Goal: Transaction & Acquisition: Purchase product/service

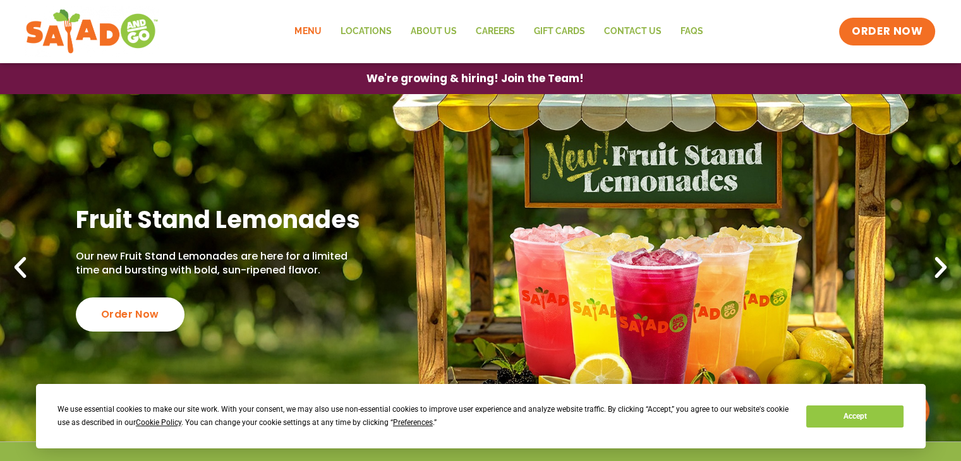
click at [307, 26] on link "Menu" at bounding box center [308, 31] width 46 height 29
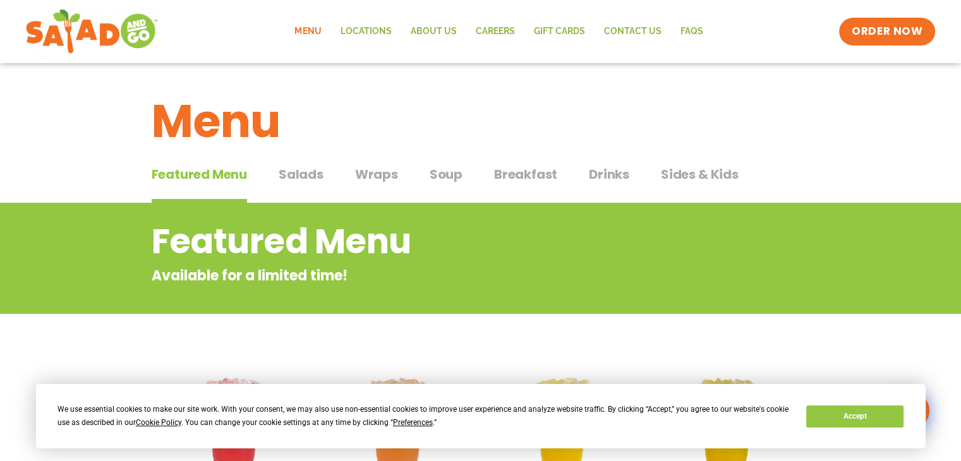
click at [369, 176] on span "Wraps" at bounding box center [376, 174] width 43 height 19
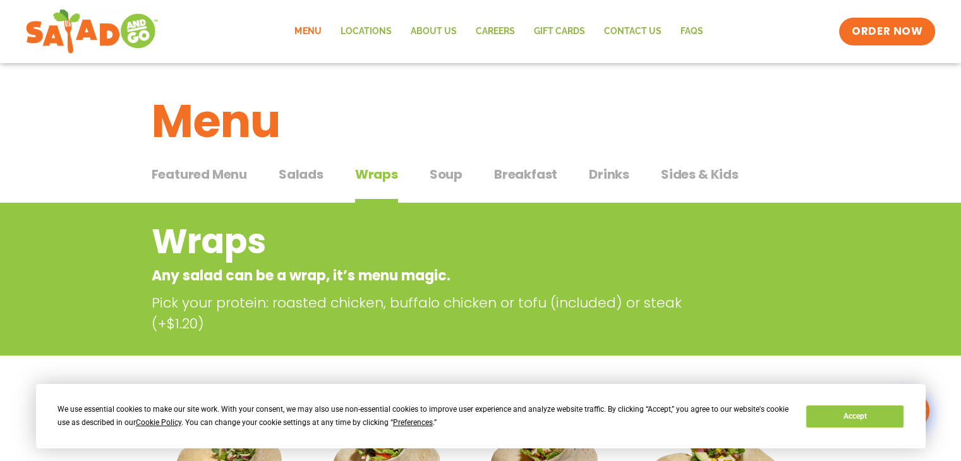
click at [525, 167] on span "Breakfast" at bounding box center [525, 174] width 63 height 19
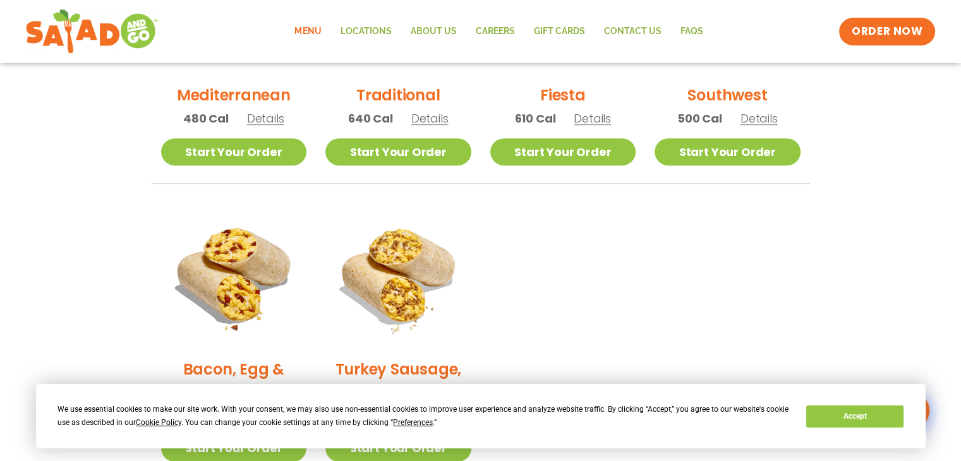
scroll to position [316, 0]
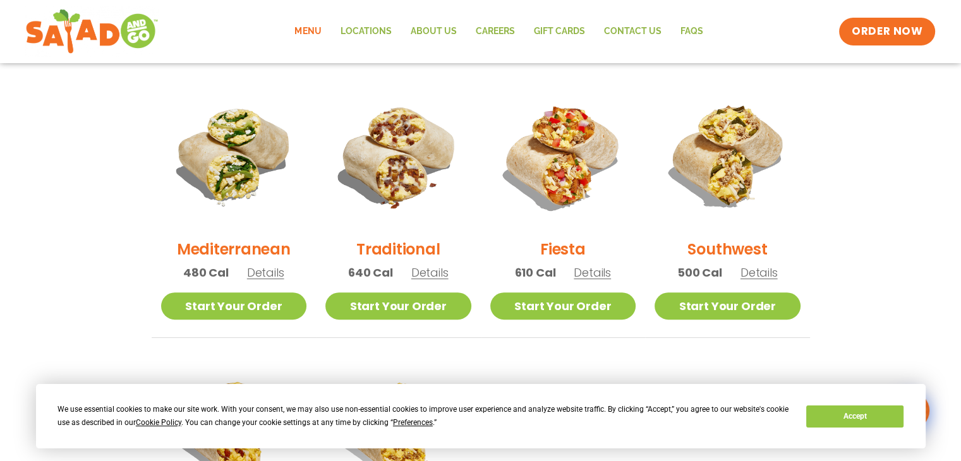
click at [402, 175] on img at bounding box center [398, 156] width 146 height 146
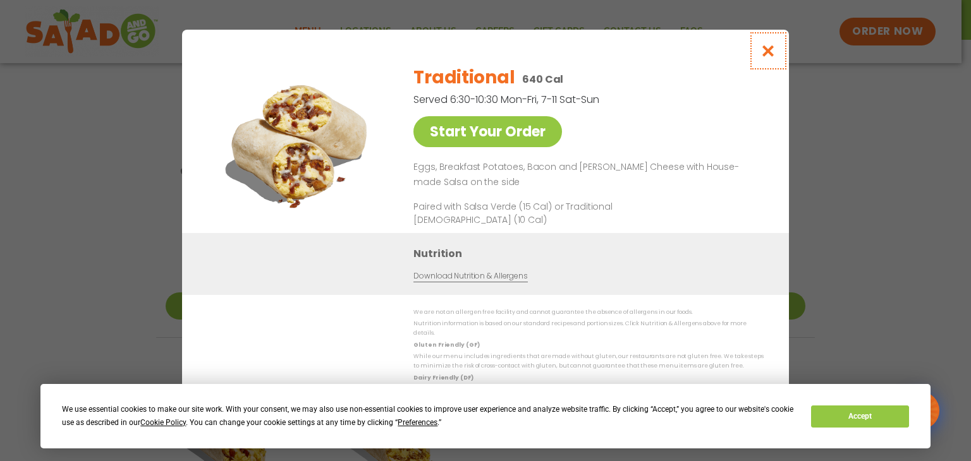
click at [768, 57] on icon "Close modal" at bounding box center [768, 50] width 16 height 13
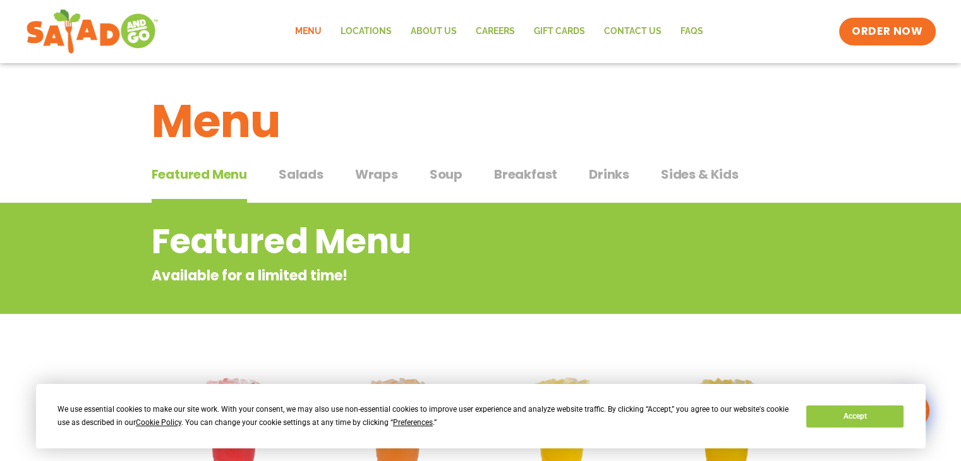
click at [511, 167] on span "Breakfast" at bounding box center [525, 174] width 63 height 19
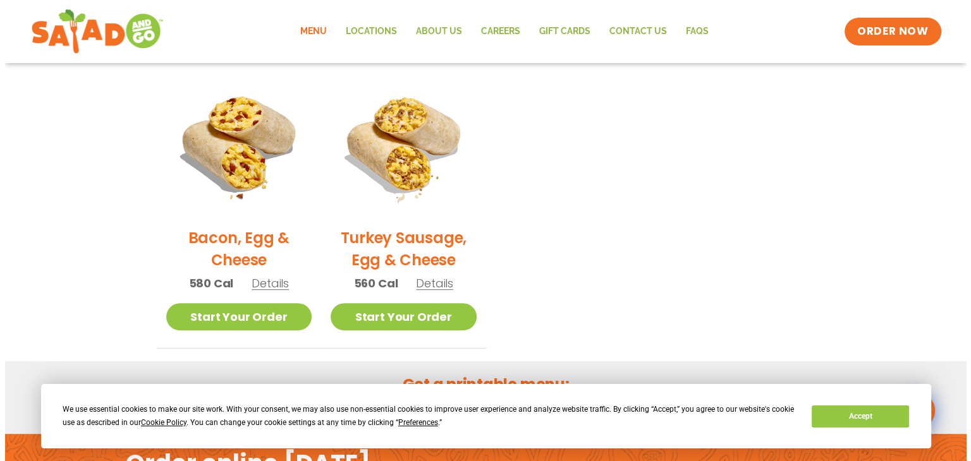
scroll to position [632, 0]
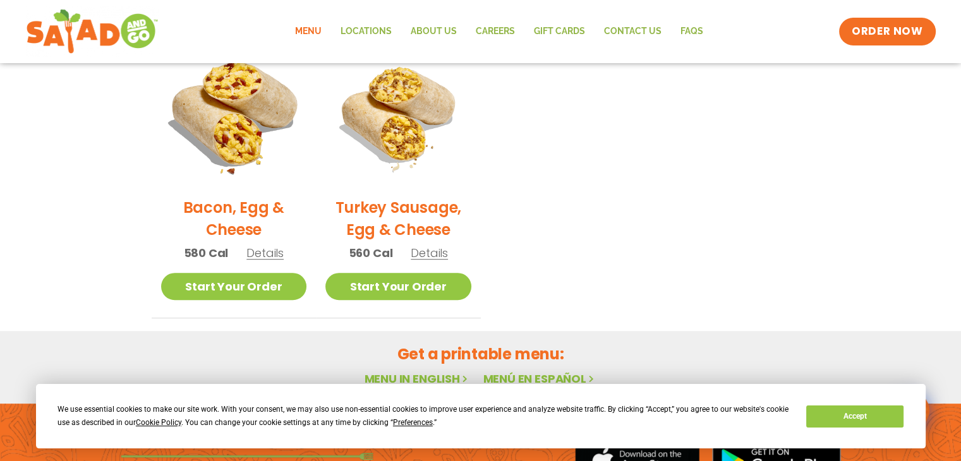
click at [229, 142] on img at bounding box center [233, 113] width 171 height 171
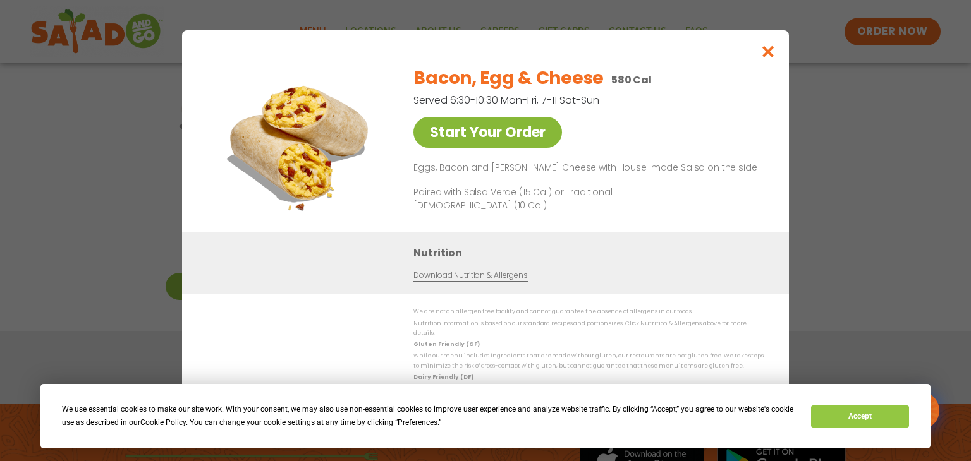
click at [498, 143] on link "Start Your Order" at bounding box center [487, 132] width 149 height 31
